Goal: Find specific page/section: Find specific page/section

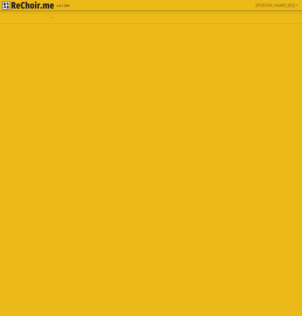
click at [26, 7] on img "rekłajer mi" at bounding box center [28, 6] width 52 height 8
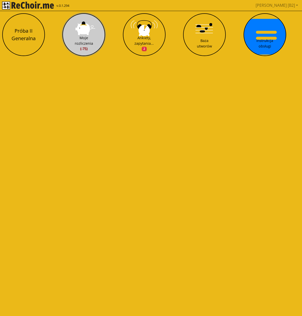
click at [86, 34] on button "Moje rozliczenia (-75)" at bounding box center [83, 34] width 43 height 43
